Goal: Task Accomplishment & Management: Manage account settings

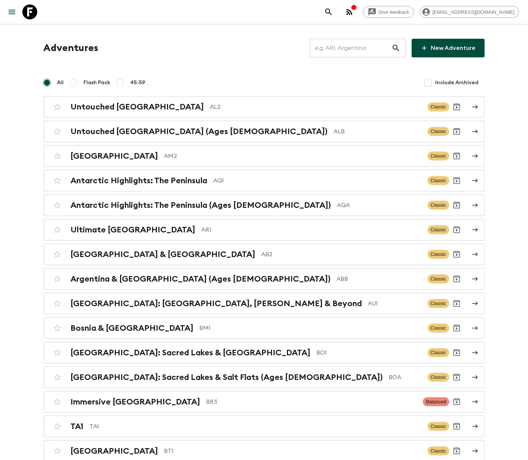
click at [354, 47] on input "text" at bounding box center [351, 48] width 82 height 21
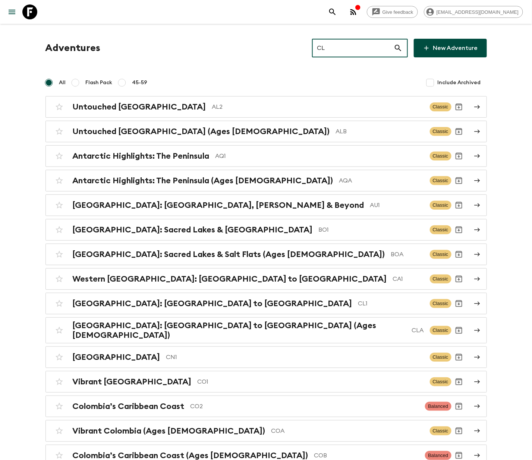
type input "CL1"
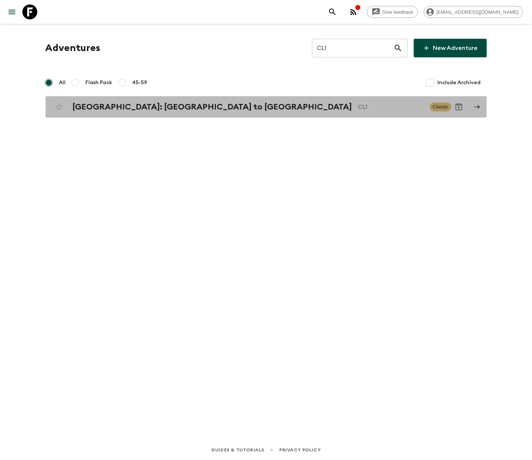
click at [358, 106] on p "CL1" at bounding box center [391, 106] width 66 height 9
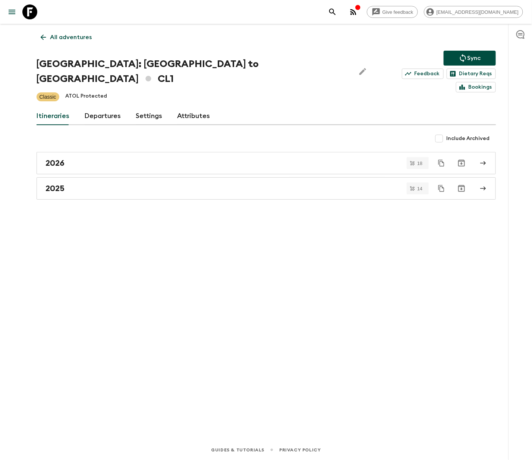
click at [101, 107] on link "Departures" at bounding box center [103, 116] width 37 height 18
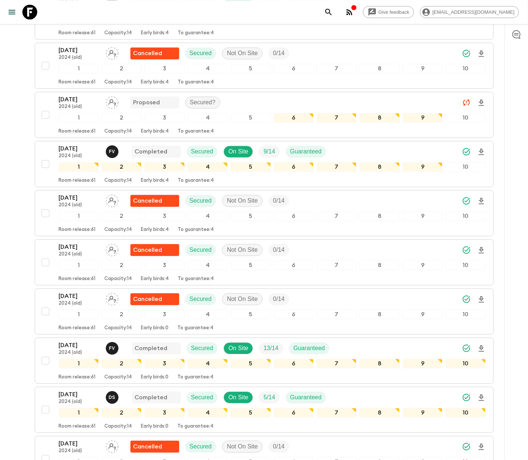
scroll to position [1629, 0]
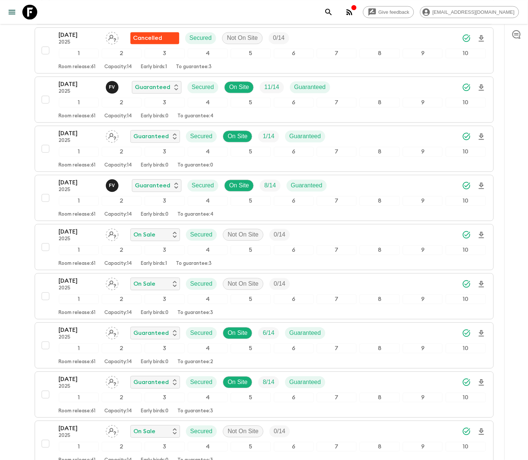
click at [44, 228] on div "[DATE] 2025 On Sale Secured Not On Site 0 / 14 1 2 3 4 5 6 7 8 9 10 Room releas…" at bounding box center [262, 246] width 448 height 39
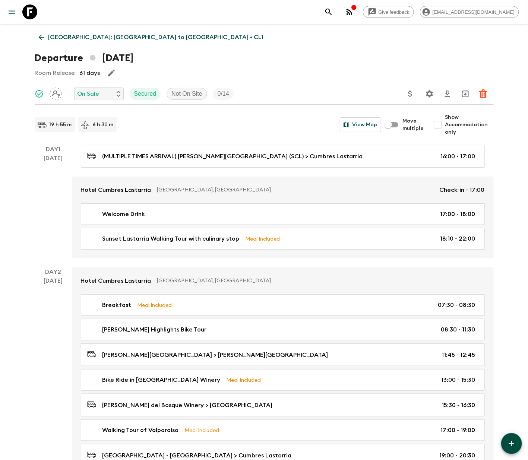
click at [97, 93] on p "On Sale" at bounding box center [88, 93] width 22 height 9
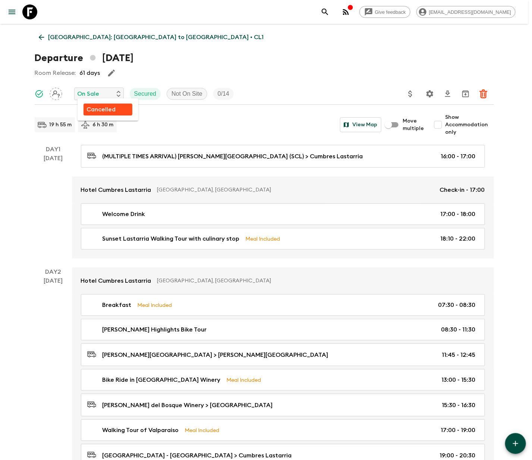
click at [100, 108] on p "Cancelled" at bounding box center [100, 109] width 29 height 9
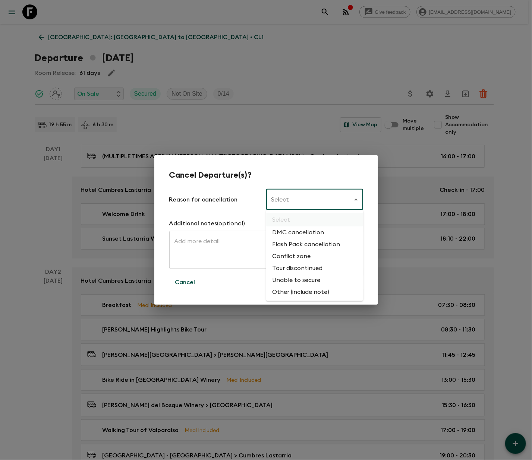
click at [304, 242] on li "Flash Pack cancellation" at bounding box center [314, 244] width 97 height 12
type input "FLASHPACK_CANCELLATION"
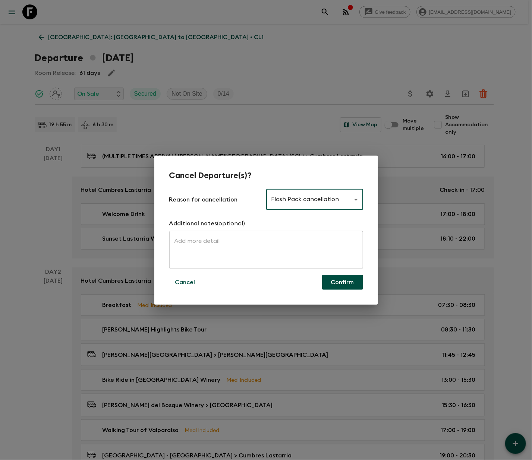
click at [341, 281] on button "Confirm" at bounding box center [342, 282] width 41 height 15
